Goal: Task Accomplishment & Management: Use online tool/utility

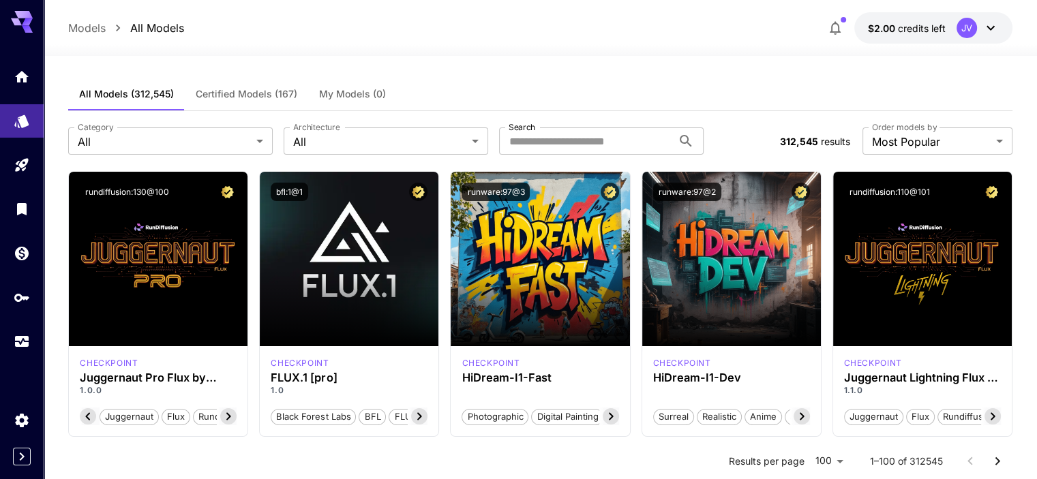
scroll to position [0, 127]
click at [440, 45] on div at bounding box center [540, 48] width 993 height 16
click at [384, 42] on div at bounding box center [540, 48] width 993 height 16
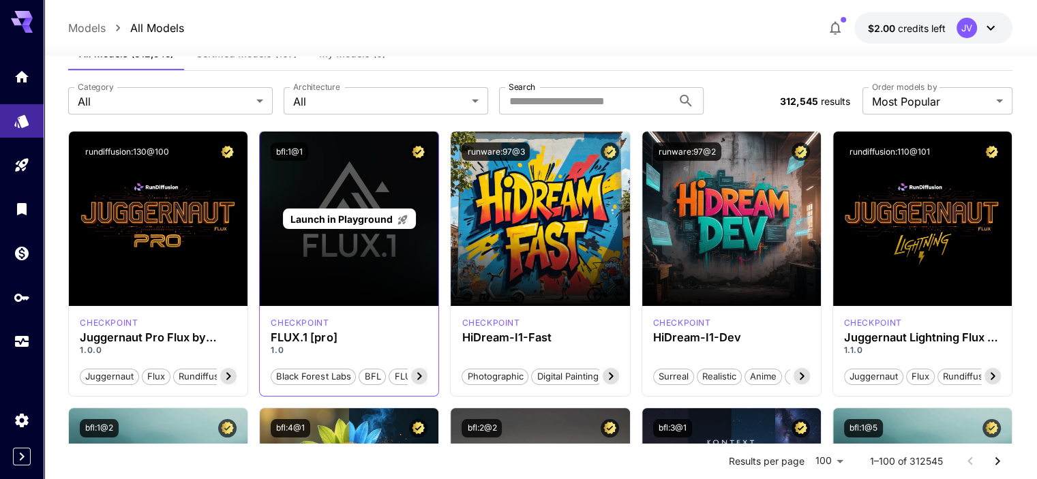
scroll to position [45, 0]
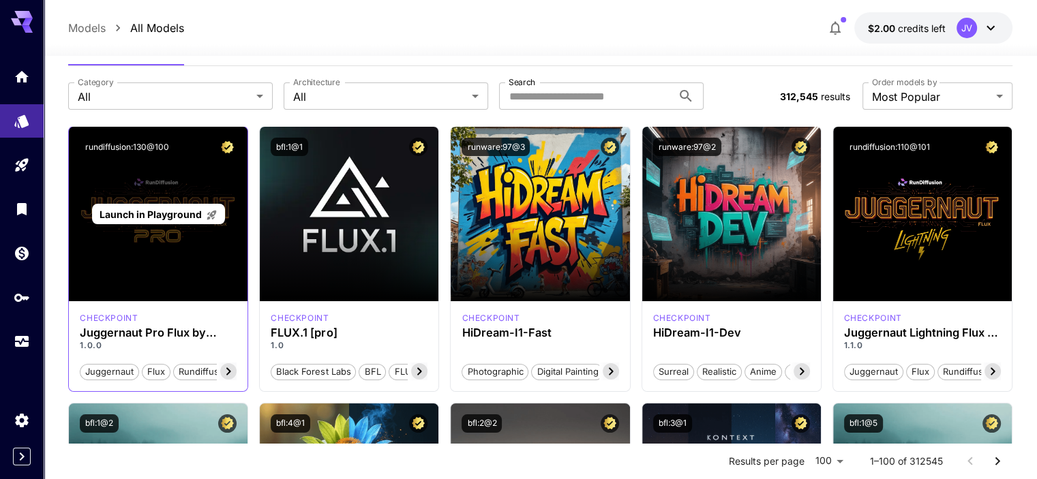
click at [194, 225] on div "Launch in Playground" at bounding box center [158, 214] width 179 height 174
click at [183, 215] on span "Launch in Playground" at bounding box center [151, 215] width 102 height 12
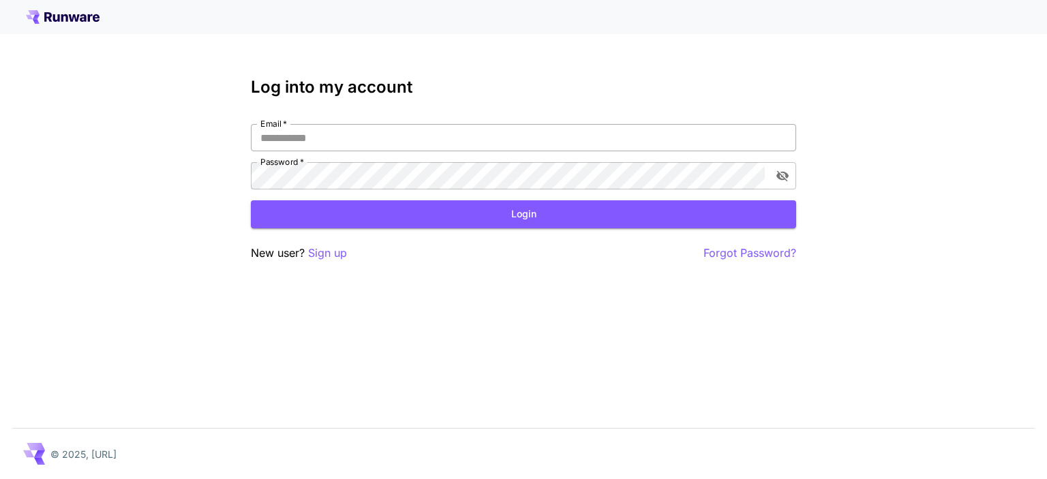
click at [347, 141] on input "Email   *" at bounding box center [523, 137] width 545 height 27
click at [395, 162] on div "Email   * Email   * Password   * Password   *" at bounding box center [523, 156] width 545 height 65
click at [398, 151] on input "Email   *" at bounding box center [523, 137] width 545 height 27
click at [399, 132] on input "Email   *" at bounding box center [523, 137] width 545 height 27
